Goal: Task Accomplishment & Management: Manage account settings

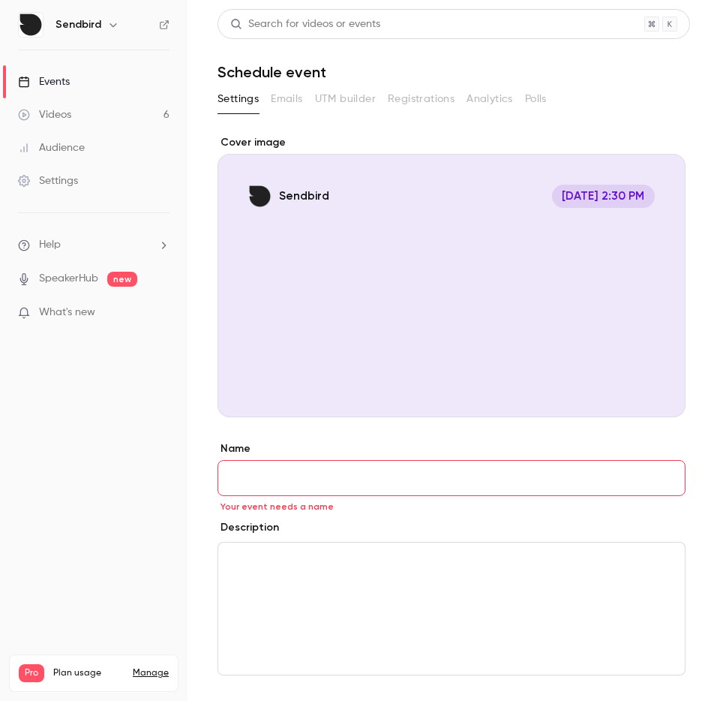
click at [197, 425] on main "**********" at bounding box center [454, 350] width 533 height 701
click at [211, 393] on main "**********" at bounding box center [454, 350] width 533 height 701
click at [102, 90] on link "Events" at bounding box center [94, 81] width 188 height 33
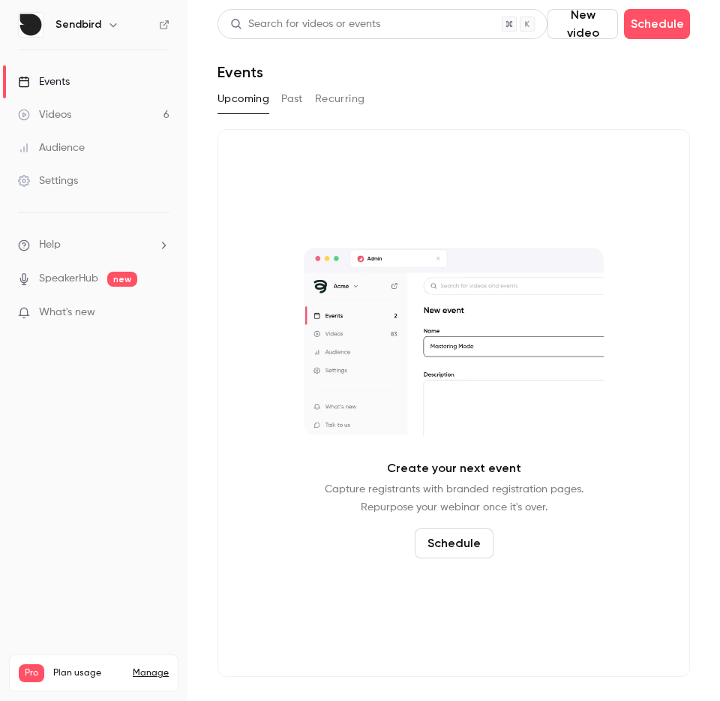
click at [101, 119] on link "Videos 6" at bounding box center [94, 114] width 188 height 33
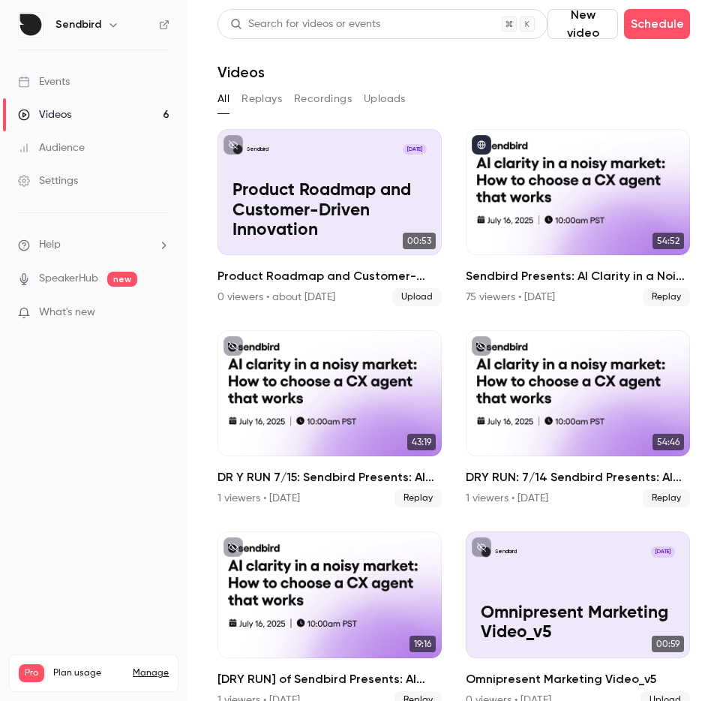
click at [81, 86] on link "Events" at bounding box center [94, 81] width 188 height 33
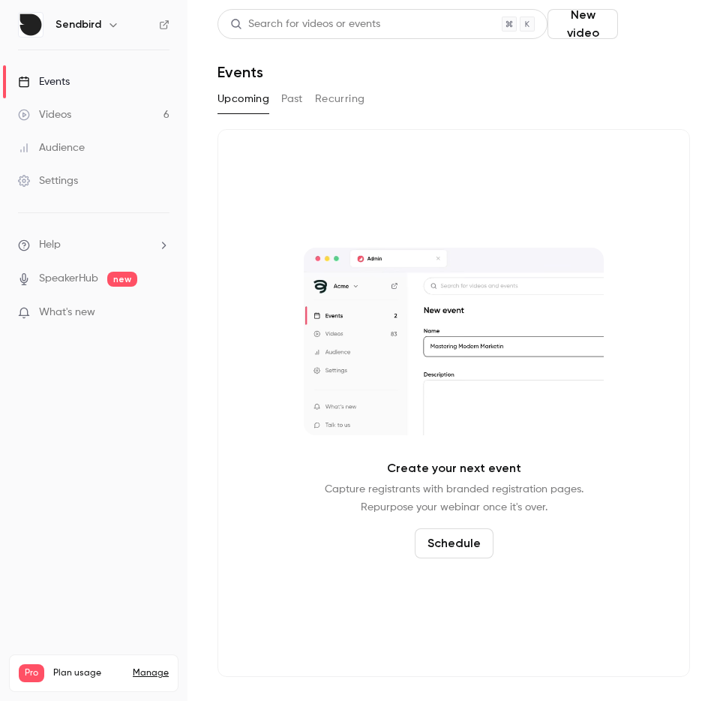
click at [660, 18] on button "Schedule" at bounding box center [657, 24] width 66 height 30
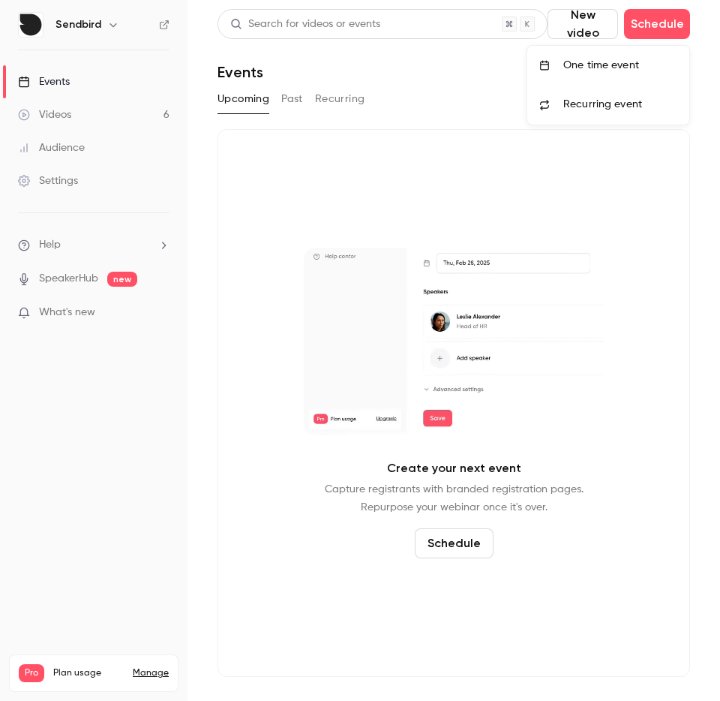
click at [636, 70] on div "One time event" at bounding box center [621, 65] width 114 height 15
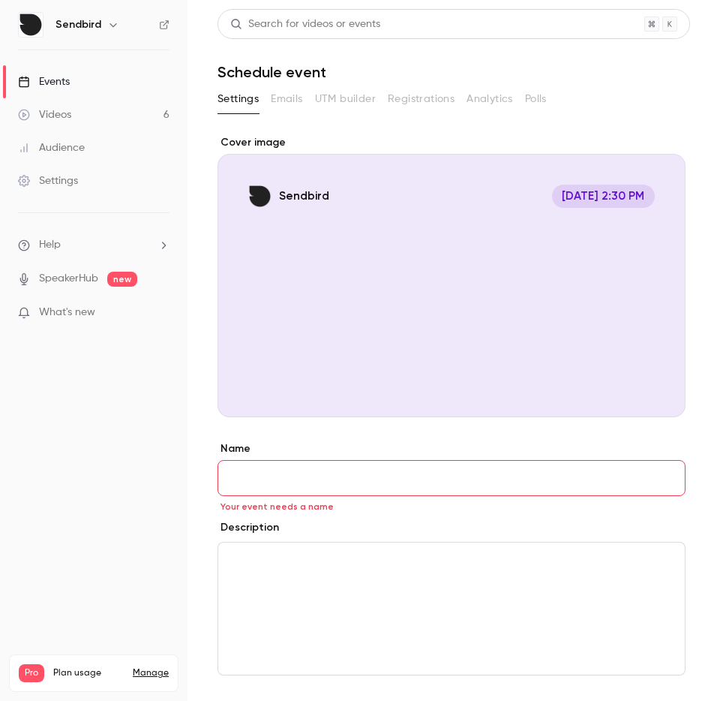
click at [383, 97] on div "Settings Emails UTM builder Registrations Analytics Polls" at bounding box center [454, 99] width 473 height 24
click at [296, 460] on input "Name" at bounding box center [452, 478] width 468 height 36
click at [292, 467] on input "Name" at bounding box center [452, 478] width 468 height 36
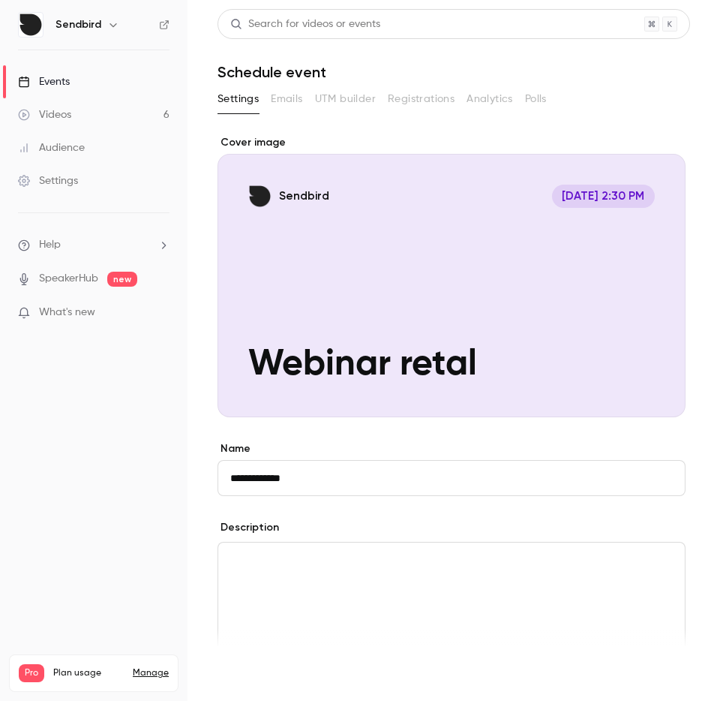
type input "**********"
click at [263, 675] on button "Save" at bounding box center [245, 674] width 54 height 30
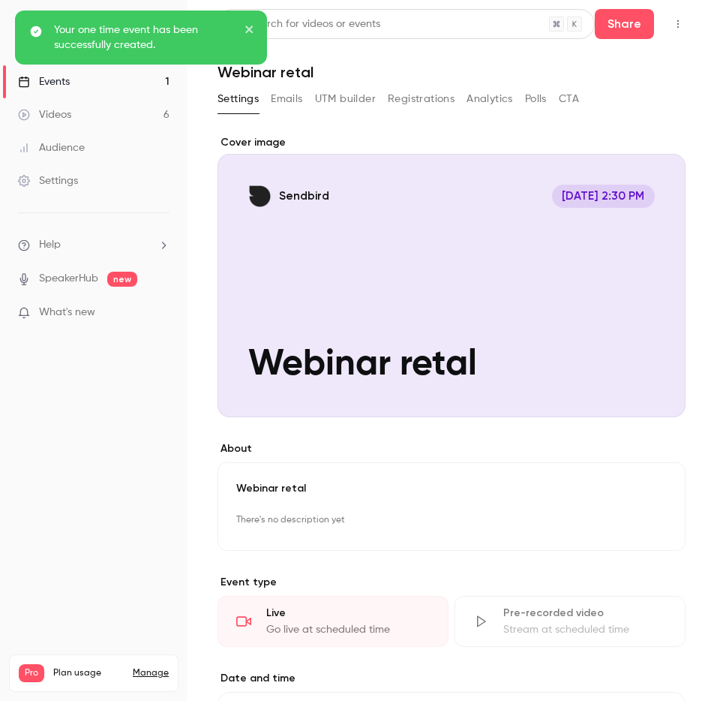
click at [431, 98] on button "Registrations" at bounding box center [421, 99] width 67 height 24
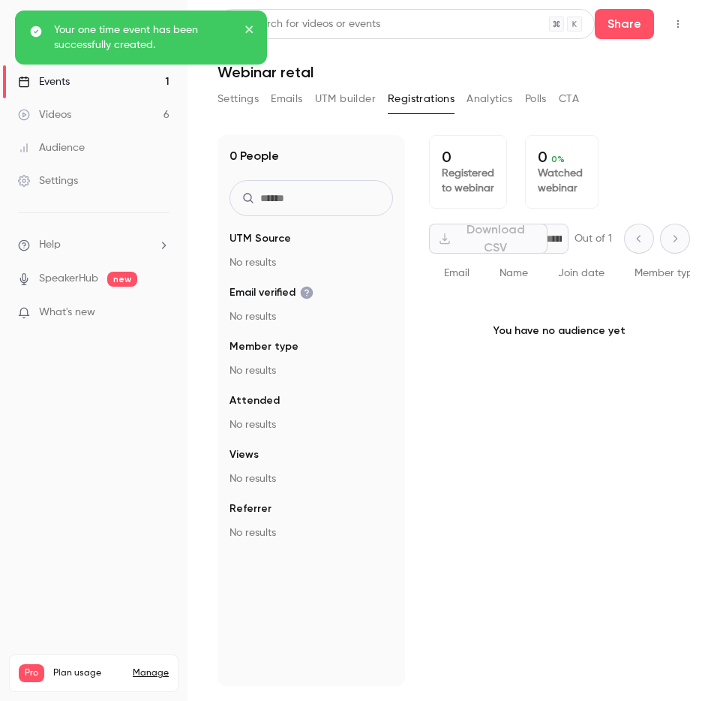
click at [287, 103] on button "Emails" at bounding box center [287, 99] width 32 height 24
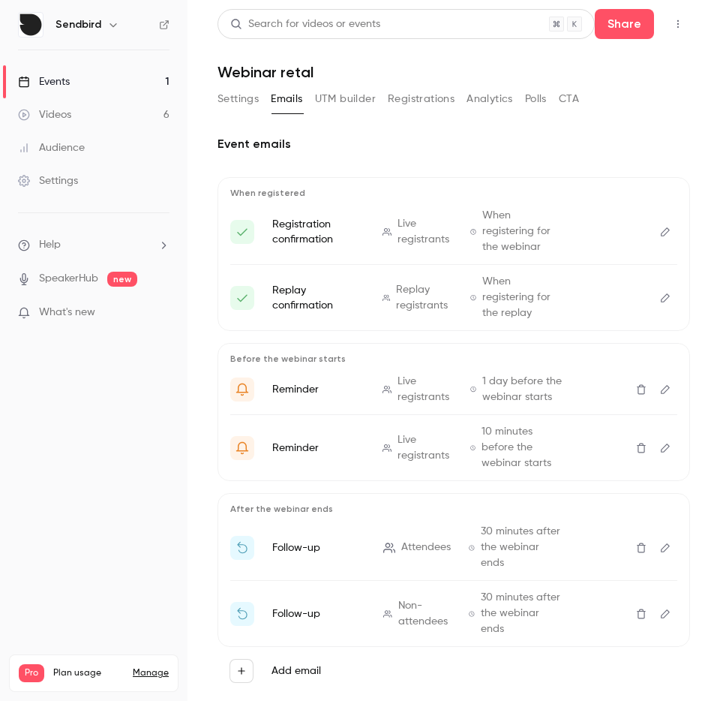
click at [654, 231] on button "Edit" at bounding box center [666, 232] width 24 height 24
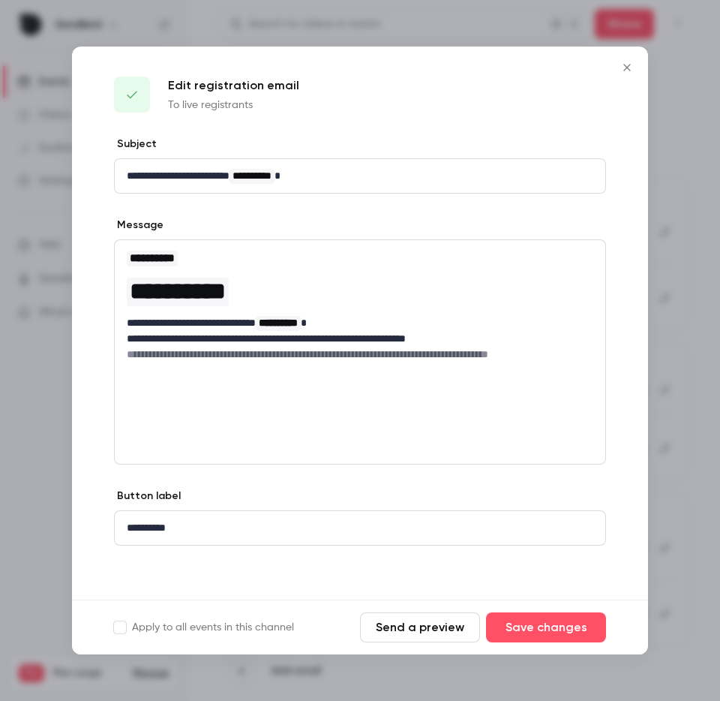
click at [630, 68] on icon "Close" at bounding box center [627, 68] width 18 height 12
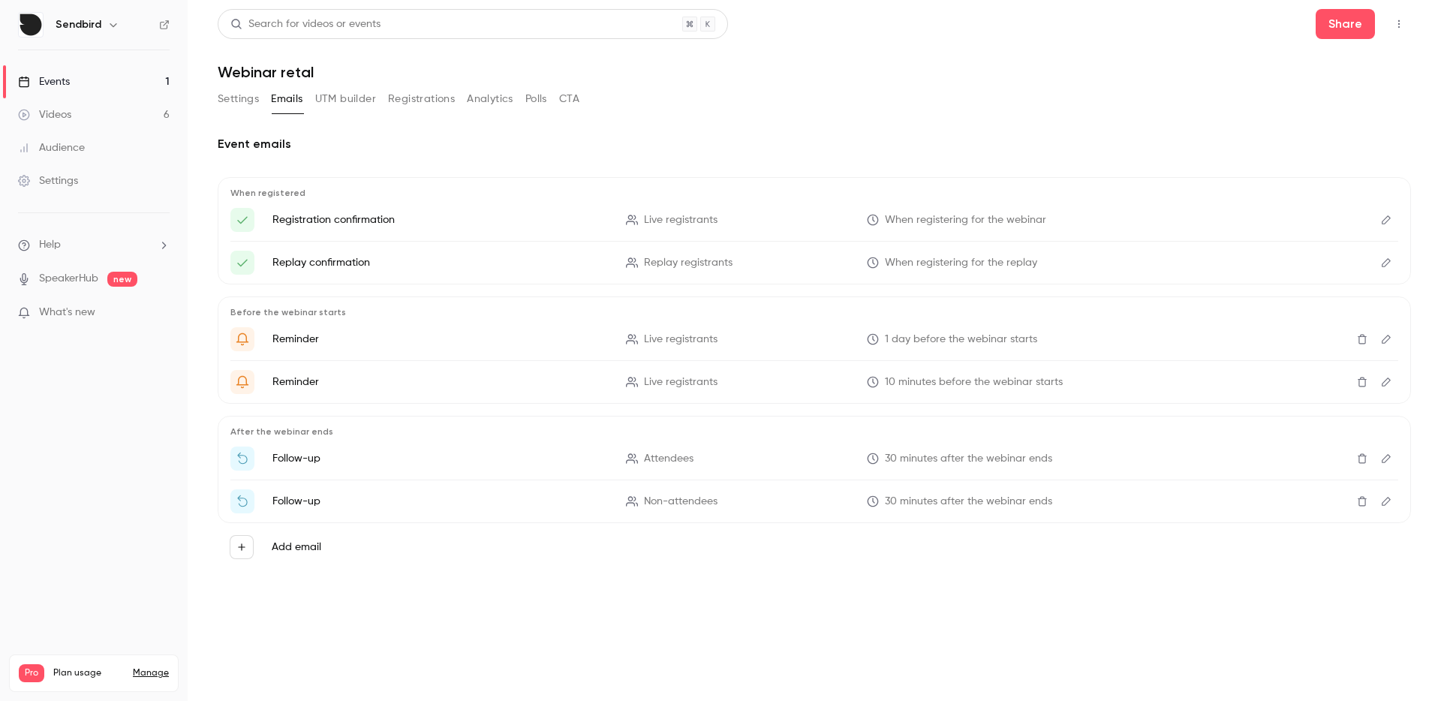
click at [239, 220] on icon "Here's your access link to {{ event_name }}!" at bounding box center [243, 220] width 14 height 14
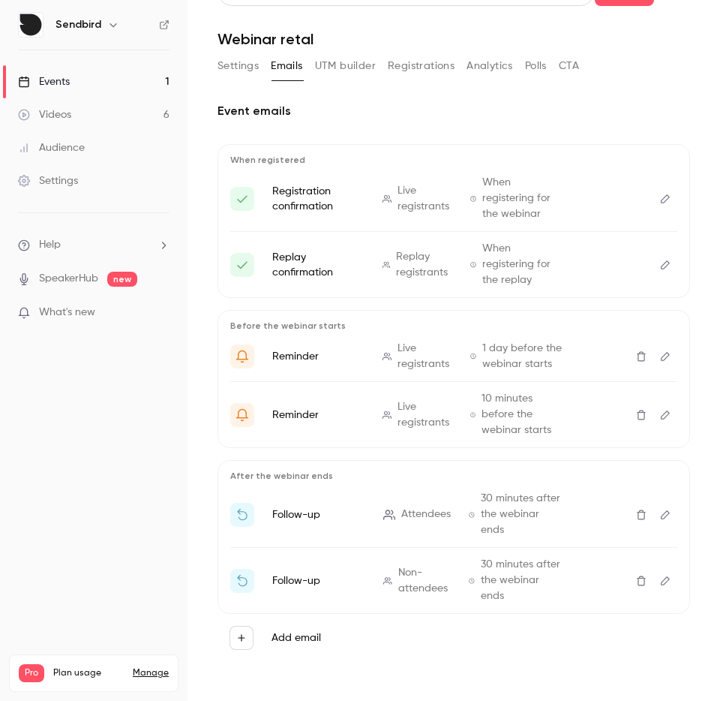
scroll to position [49, 0]
